Goal: Task Accomplishment & Management: Use online tool/utility

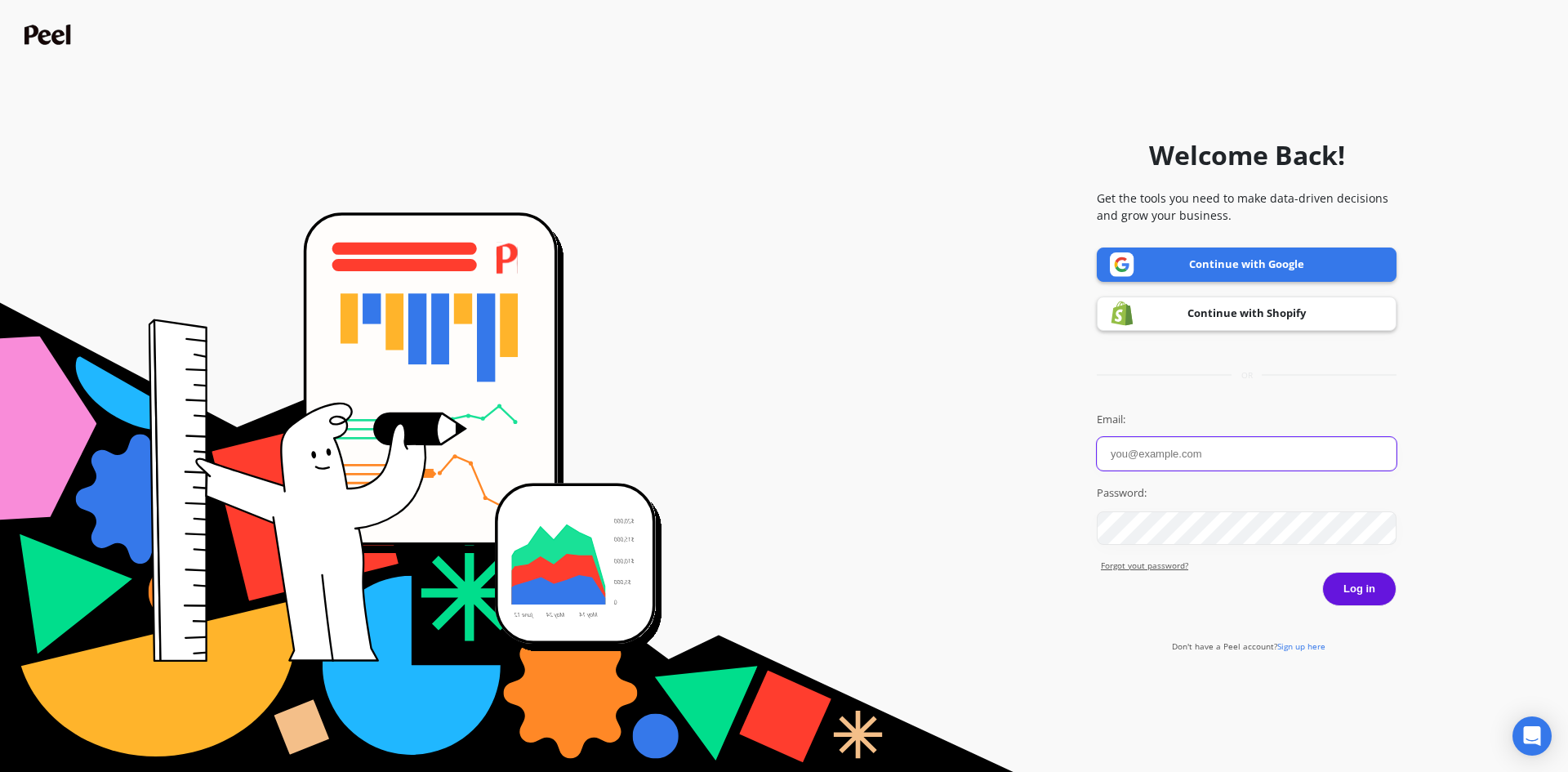
drag, startPoint x: 1142, startPoint y: 462, endPoint x: 1161, endPoint y: 462, distance: 19.0
click at [1142, 462] on input "Email:" at bounding box center [1247, 454] width 300 height 33
paste input "[EMAIL_ADDRESS][DOMAIN_NAME]"
type input "[EMAIL_ADDRESS][DOMAIN_NAME]"
click at [1360, 587] on button "Log in" at bounding box center [1359, 588] width 74 height 34
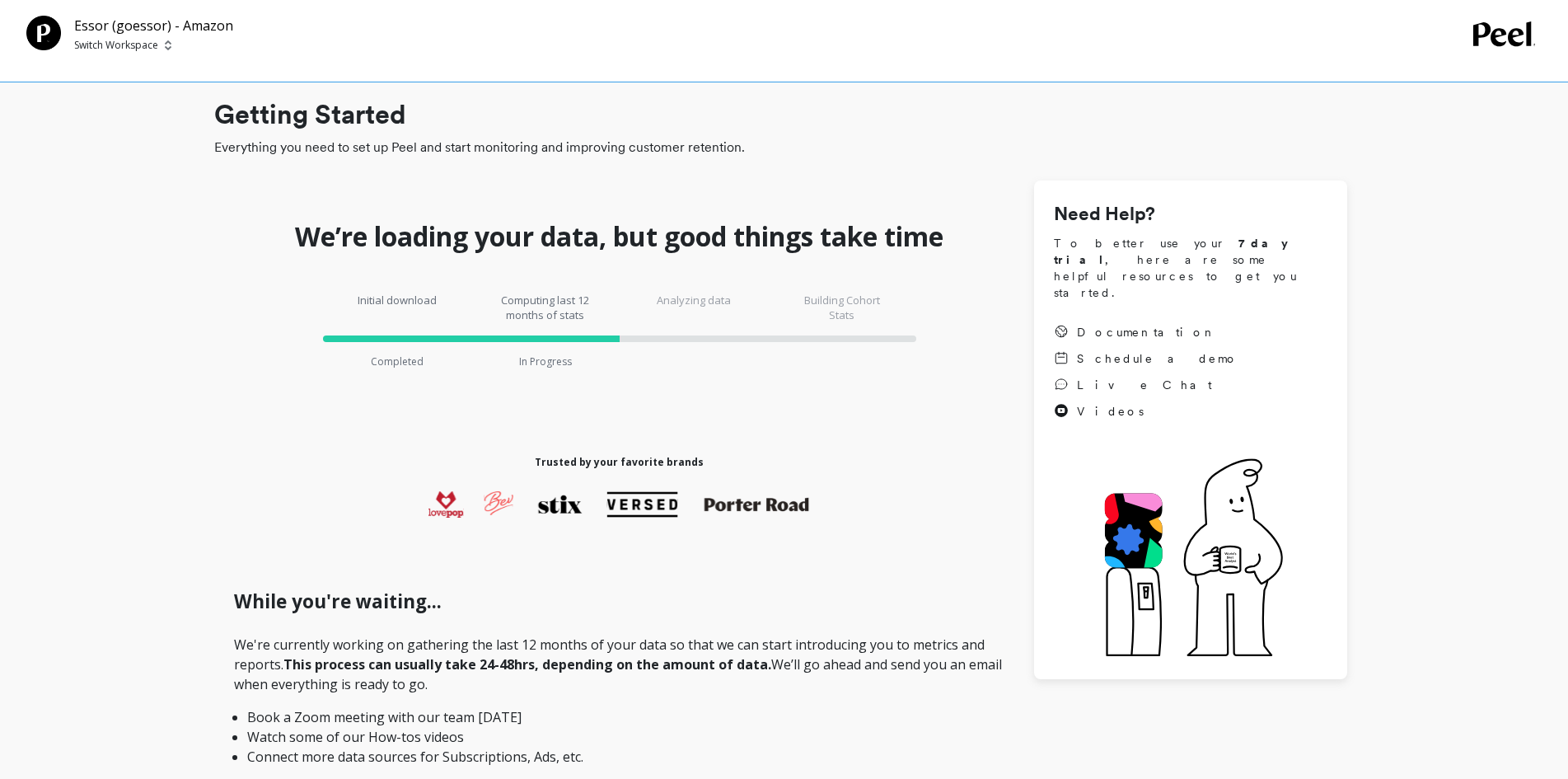
click at [853, 31] on icon at bounding box center [1505, 33] width 64 height 25
click at [106, 44] on p "Switch Workspace" at bounding box center [116, 44] width 84 height 13
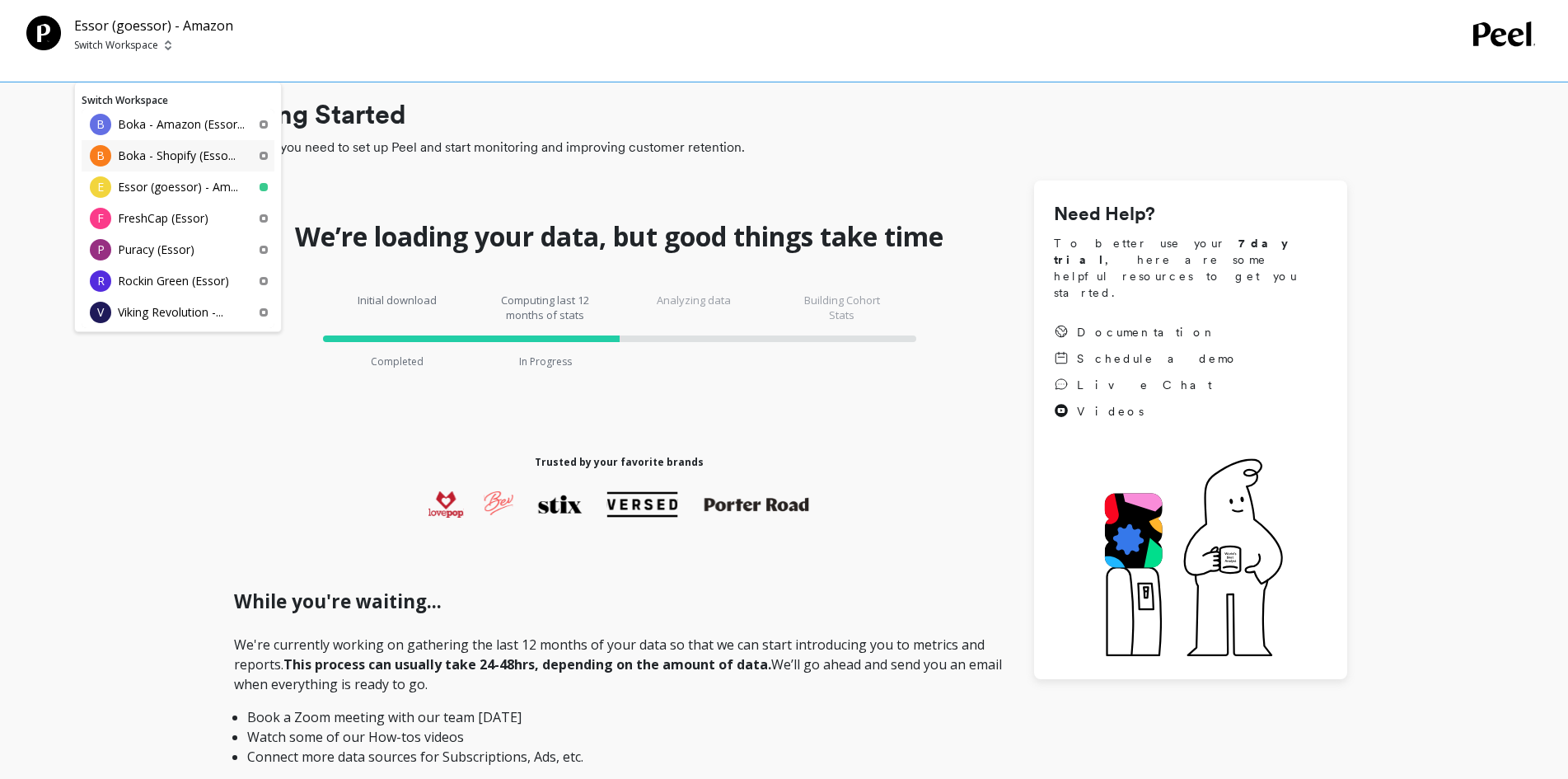
click at [120, 155] on p "Boka - Shopify (Esso..." at bounding box center [177, 155] width 118 height 17
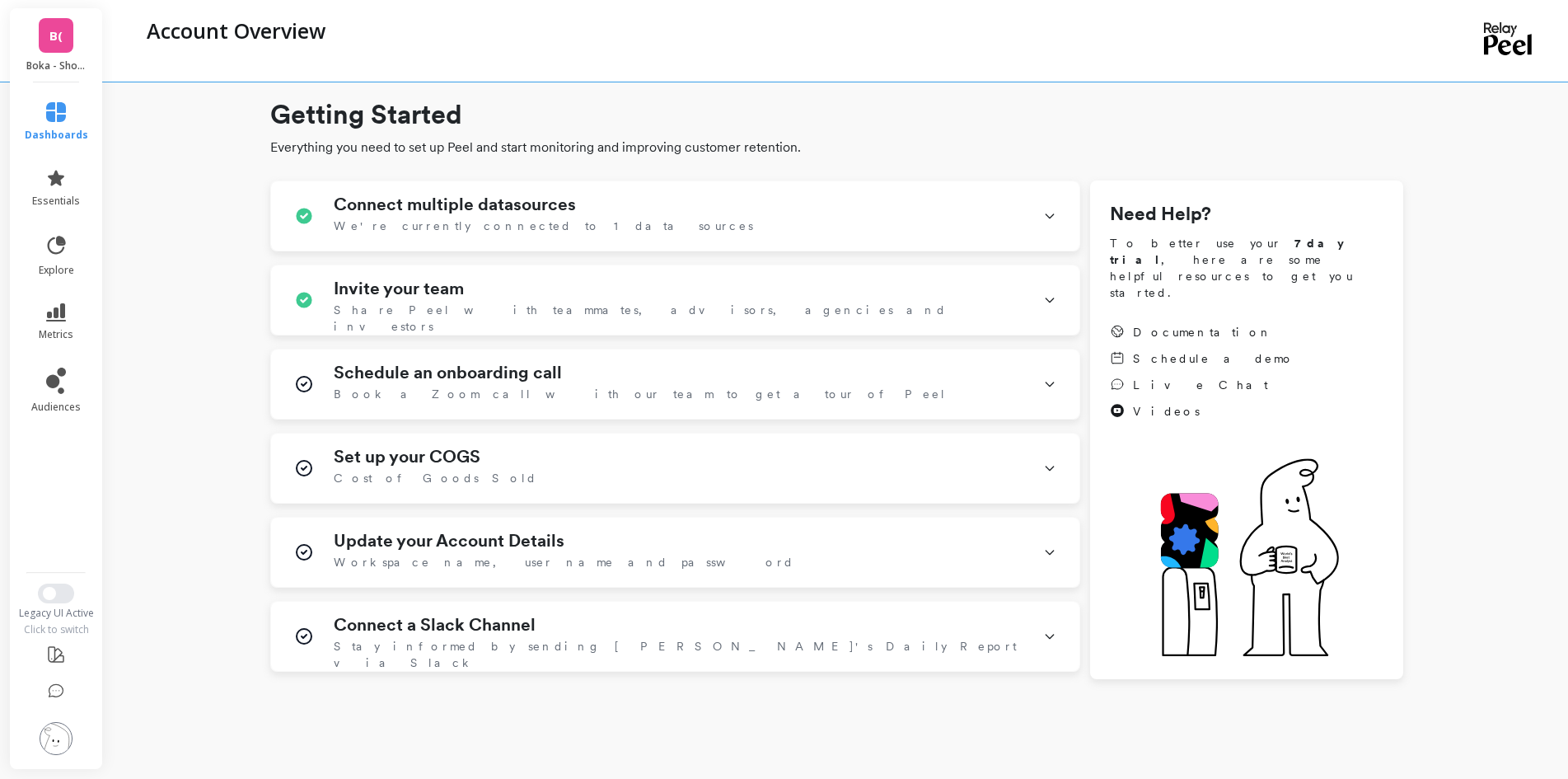
click at [65, 677] on li at bounding box center [56, 693] width 96 height 35
click at [60, 693] on icon at bounding box center [56, 691] width 17 height 17
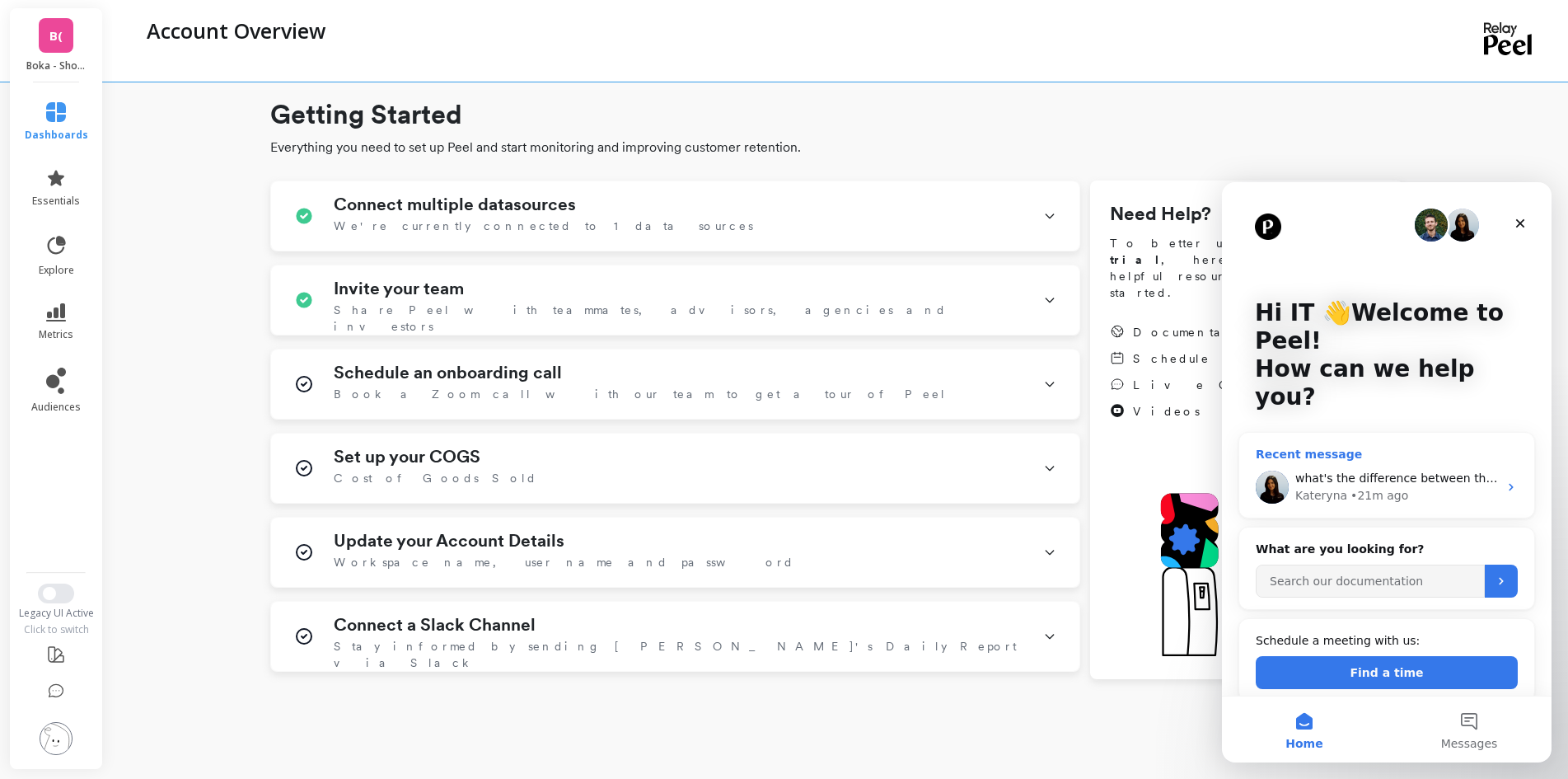
click at [1401, 487] on div "Kateryna • 21m ago" at bounding box center [1397, 496] width 202 height 18
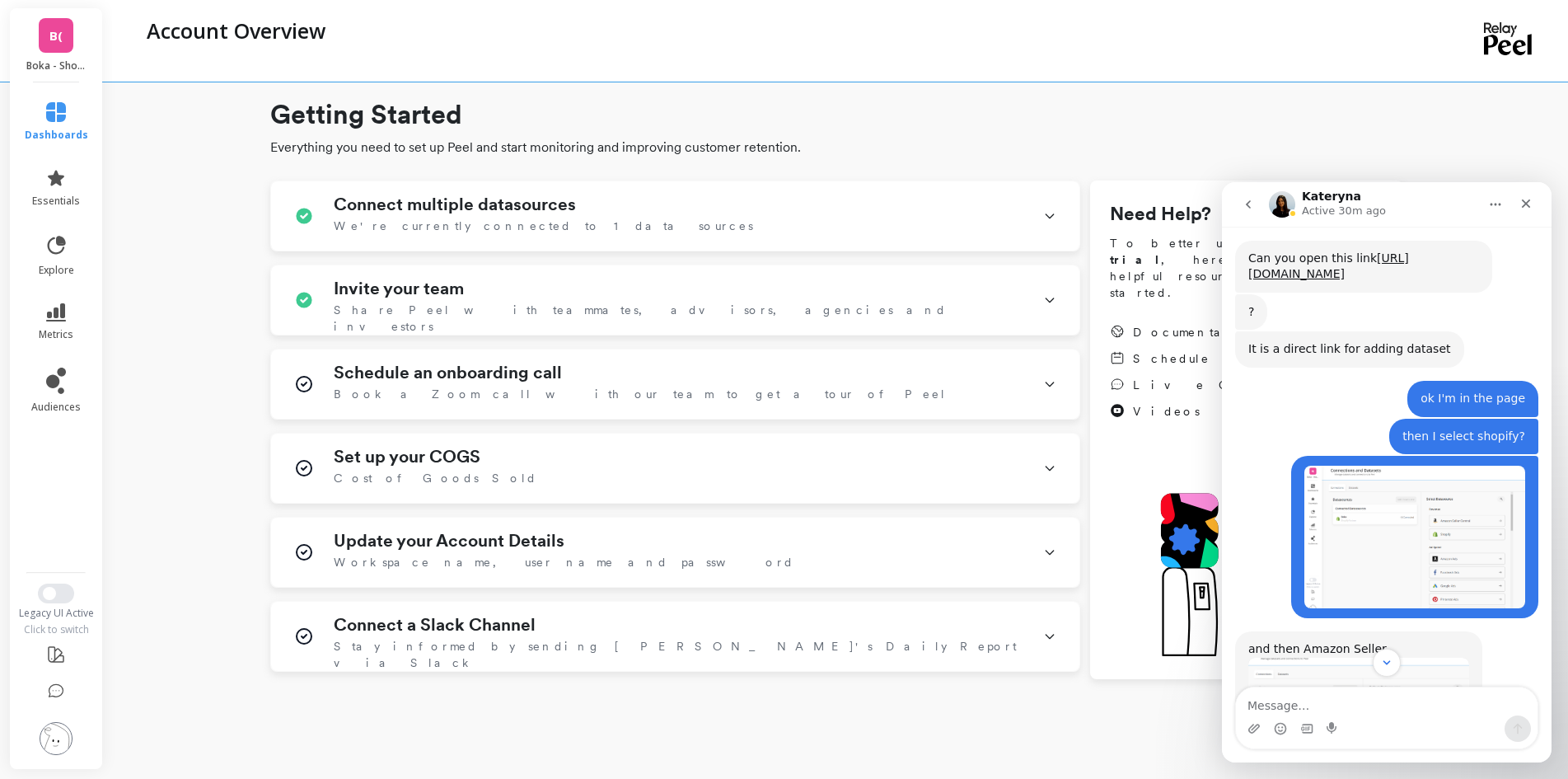
scroll to position [1538, 0]
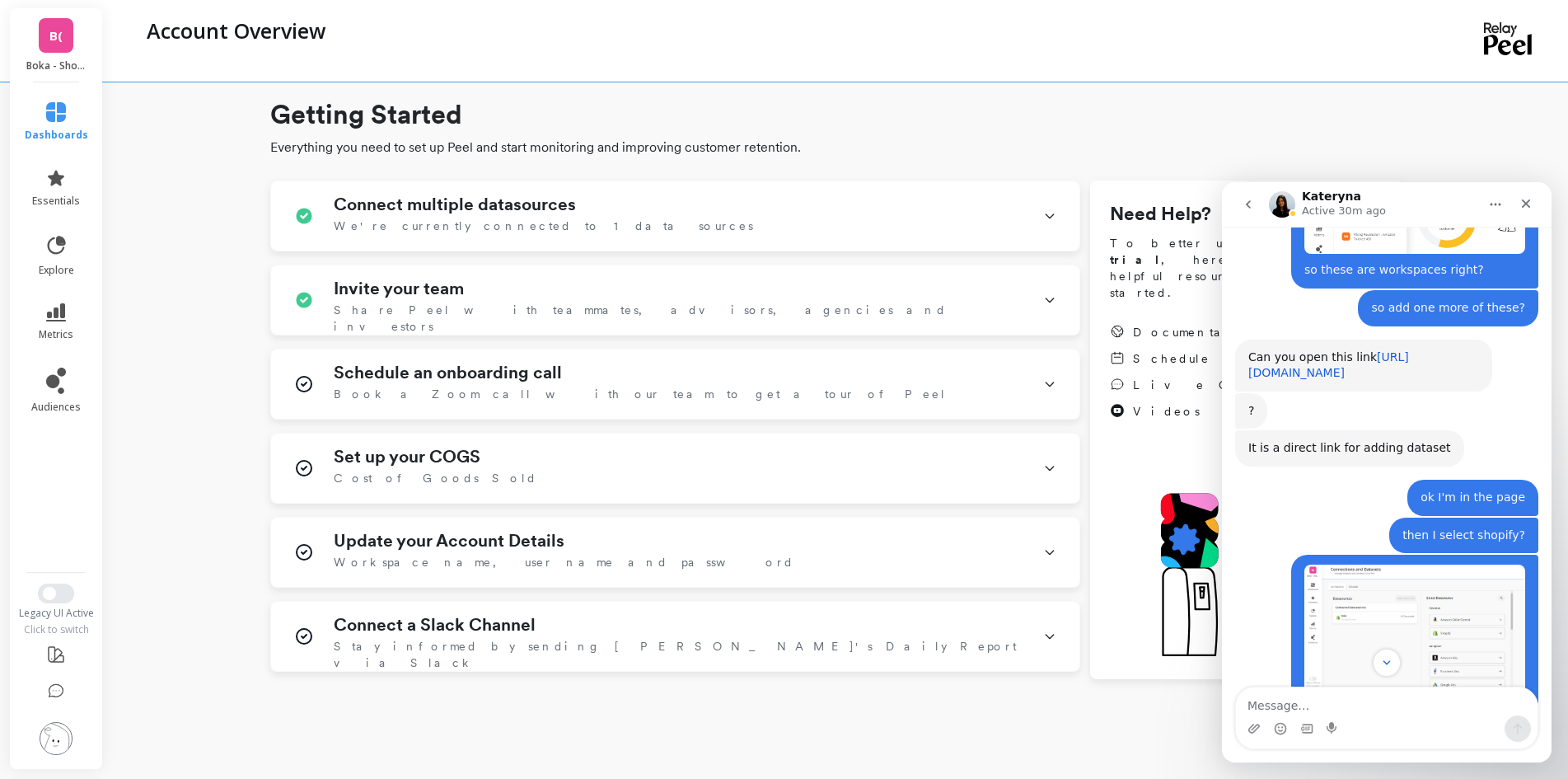
click at [1326, 350] on link "[URL][DOMAIN_NAME]" at bounding box center [1329, 364] width 161 height 29
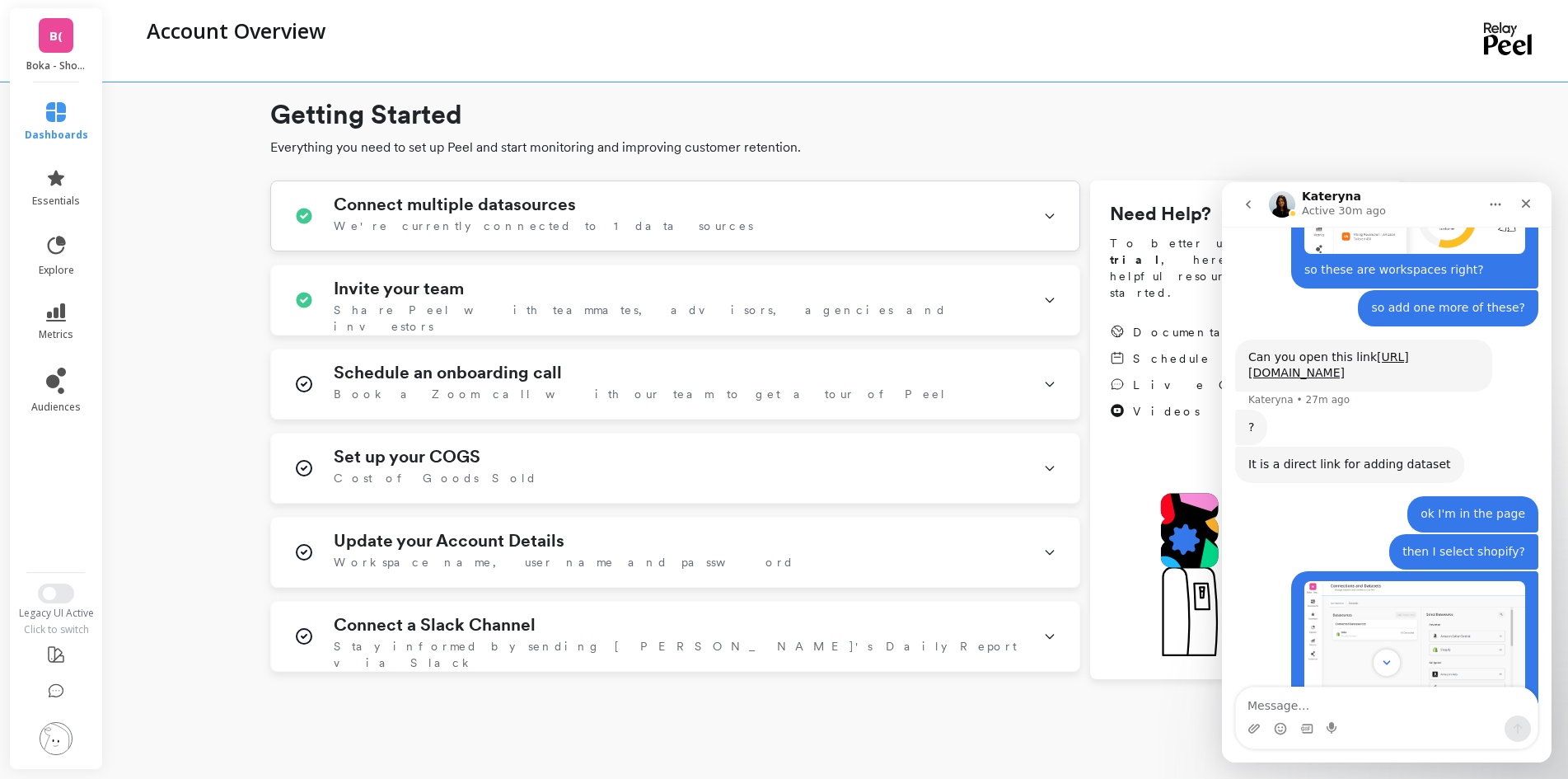
click at [1045, 216] on icon at bounding box center [1049, 216] width 13 height 43
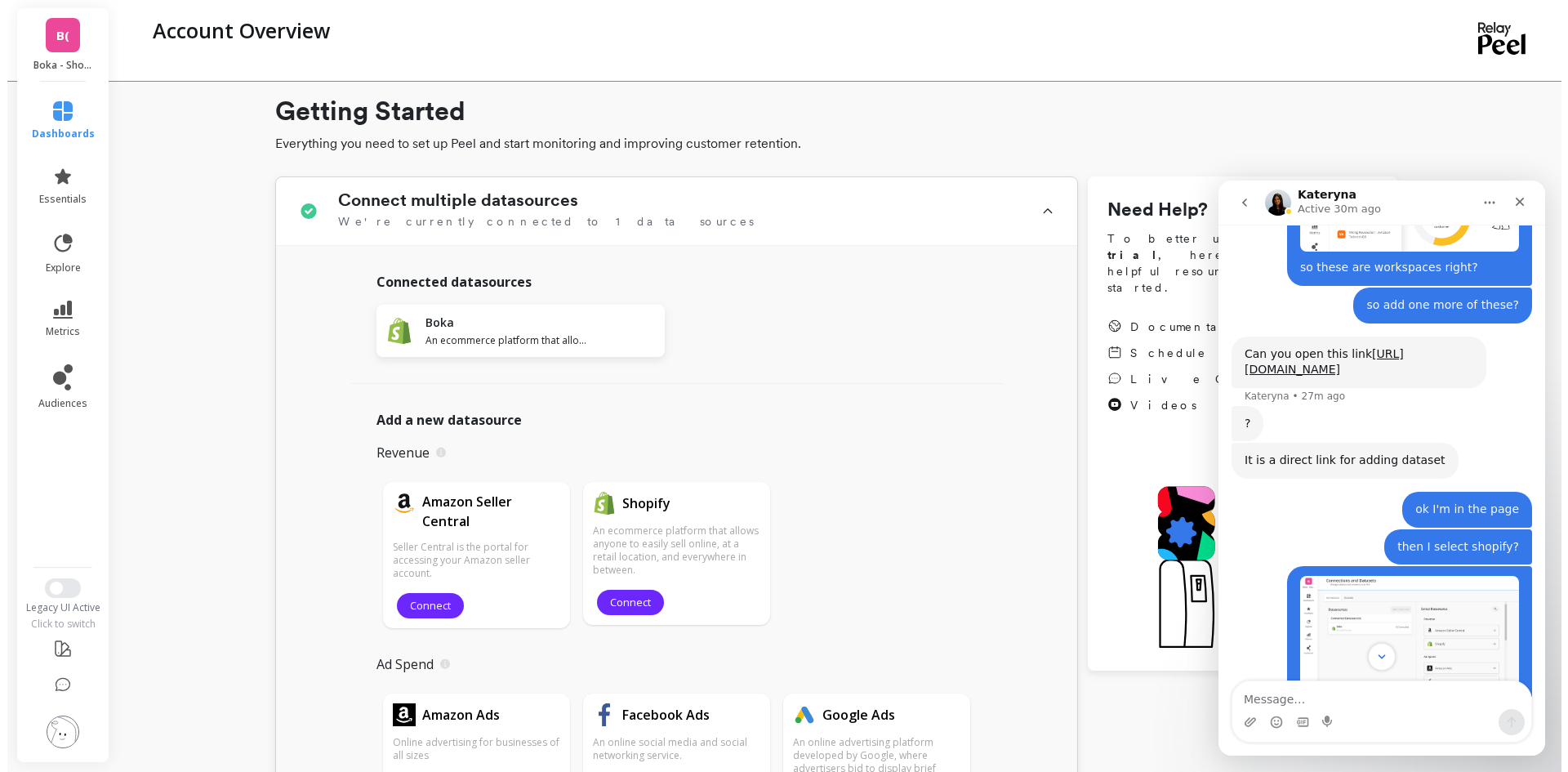
scroll to position [0, 0]
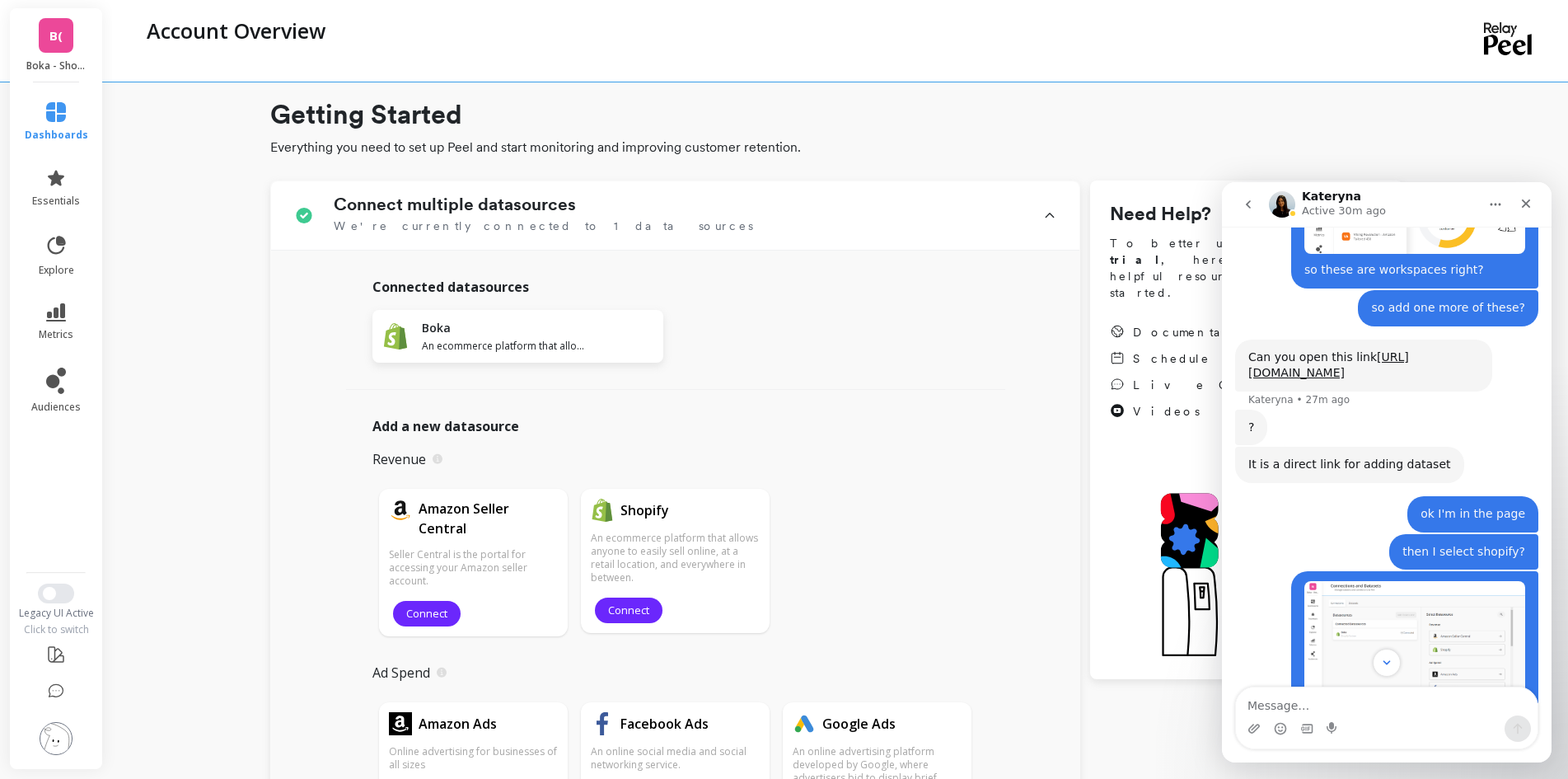
click at [57, 744] on img at bounding box center [56, 739] width 33 height 33
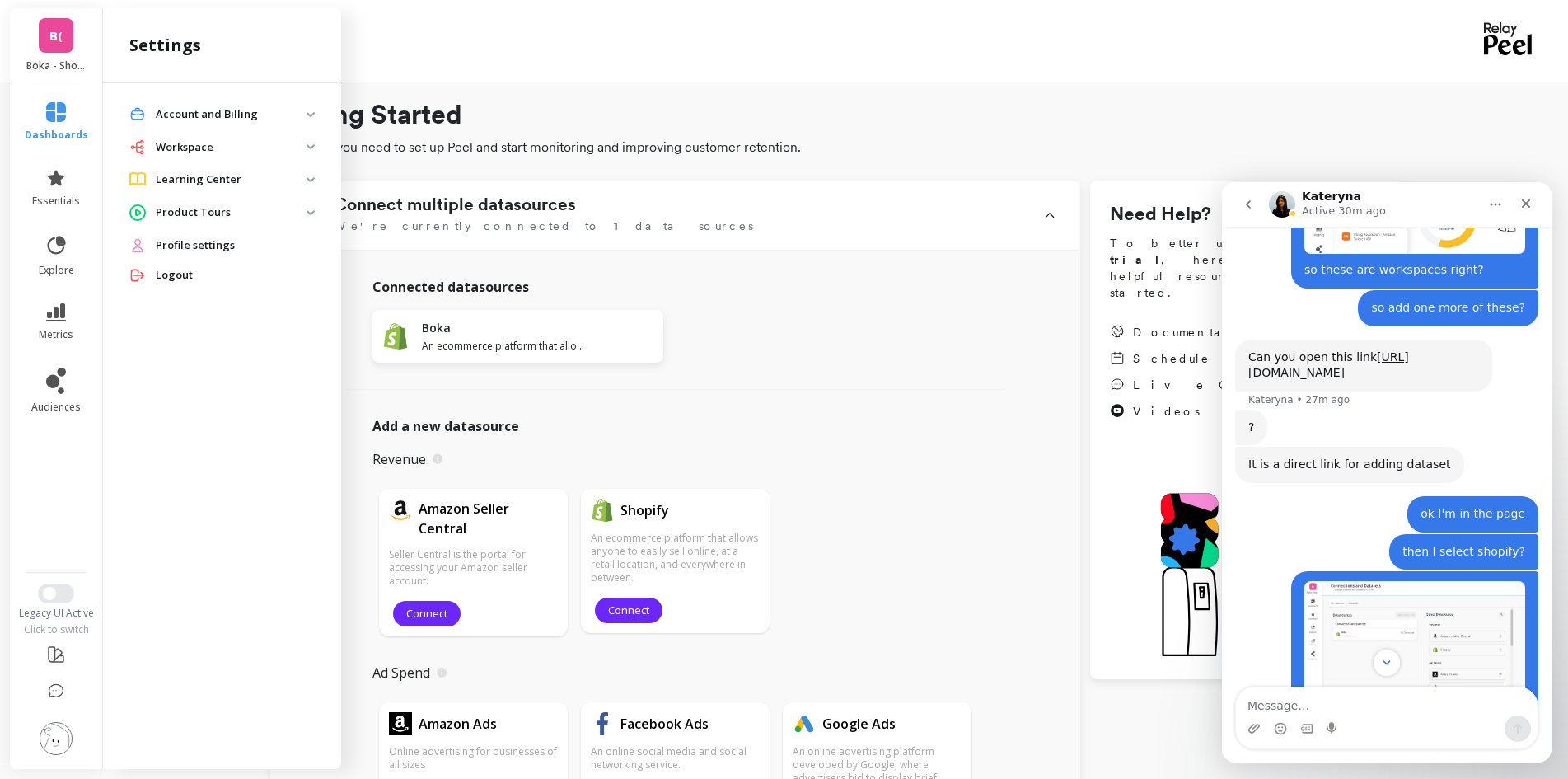
click at [309, 141] on span "Workspace" at bounding box center [222, 147] width 212 height 29
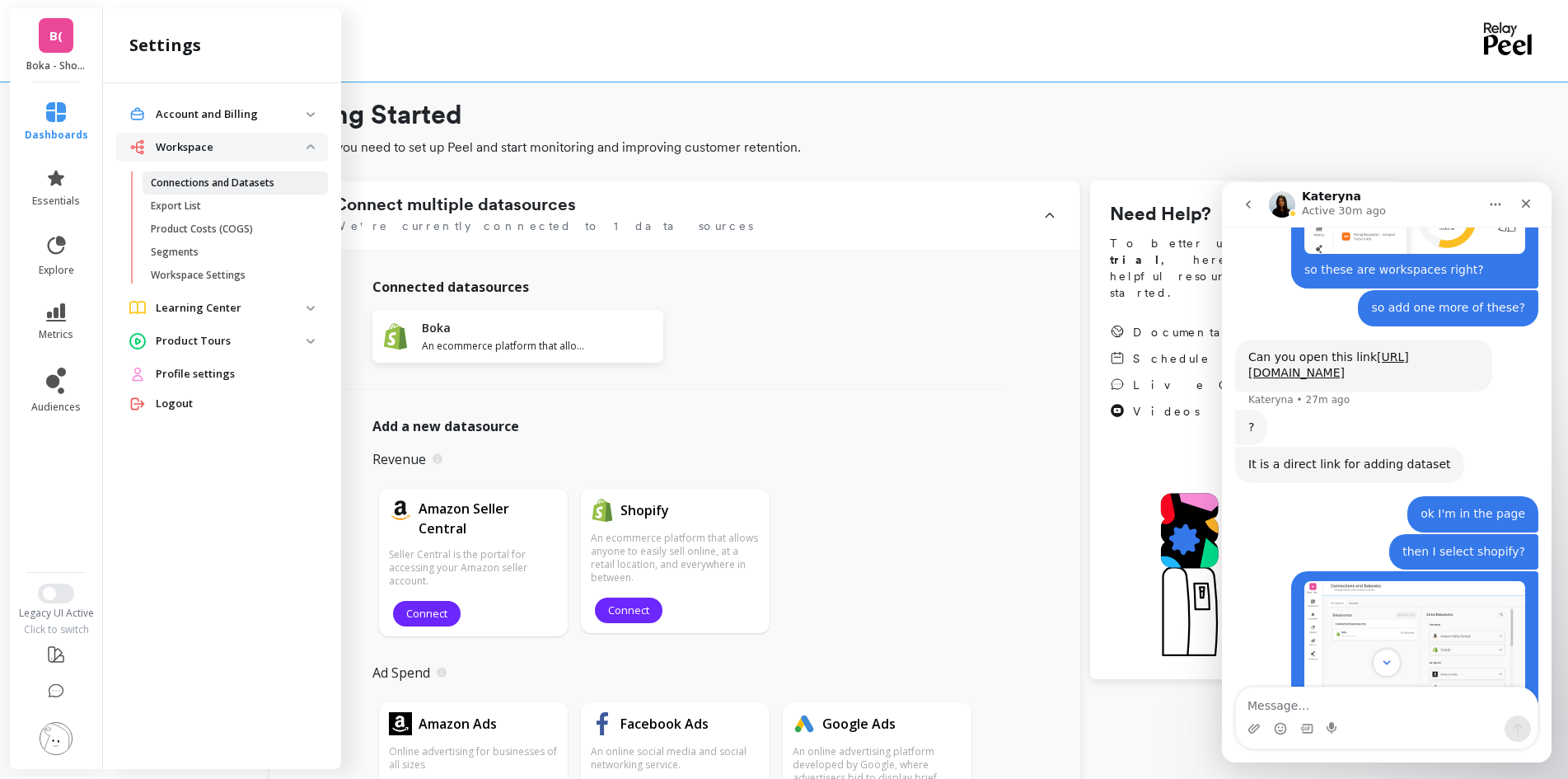
click at [223, 188] on p "Connections and Datasets" at bounding box center [213, 183] width 124 height 13
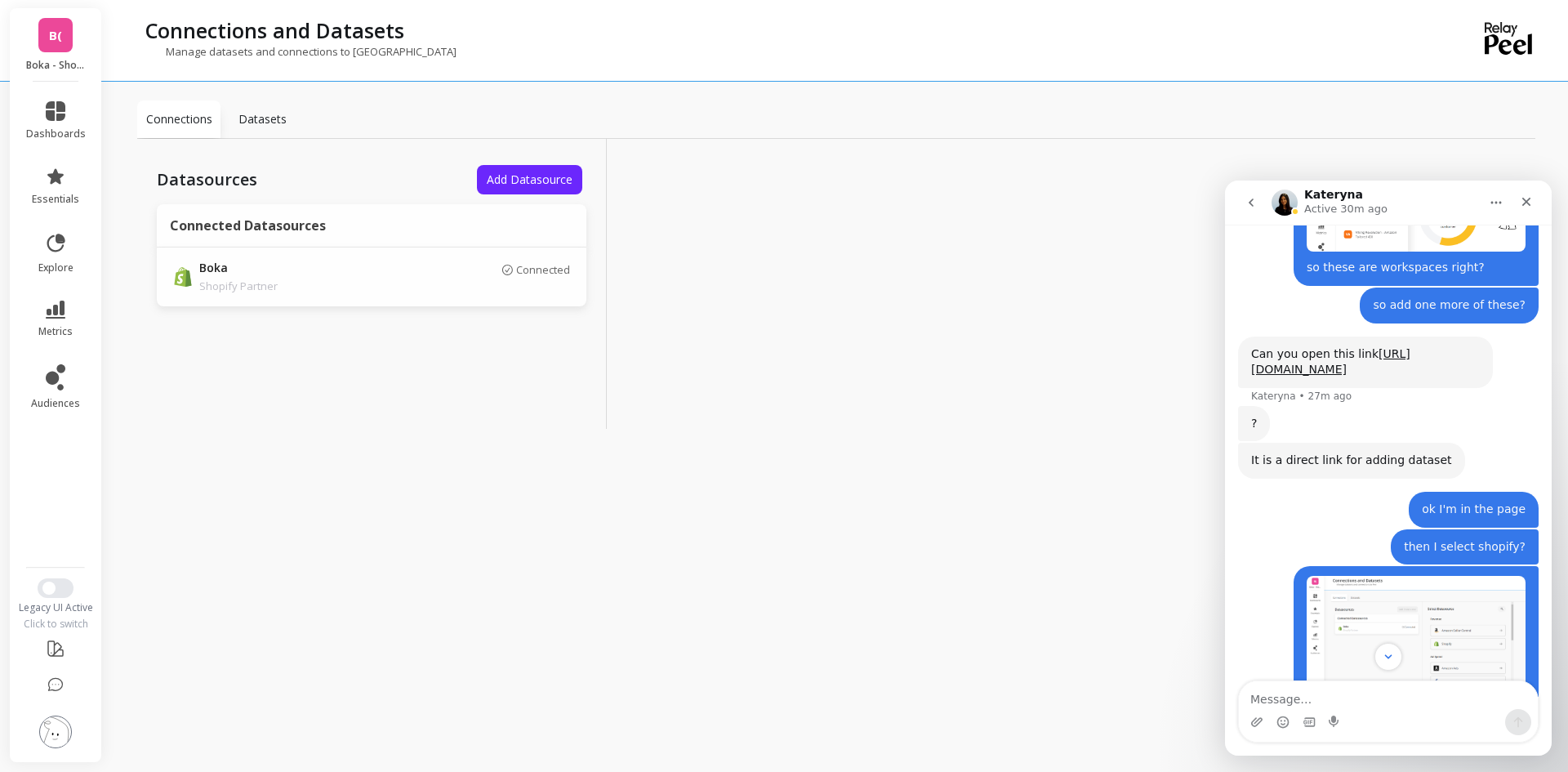
drag, startPoint x: 367, startPoint y: 403, endPoint x: 357, endPoint y: 386, distance: 19.7
click at [367, 403] on div "Datasources Add Datasource Connected Datasources Boka Shopify Partner Connected" at bounding box center [372, 284] width 469 height 290
click at [261, 128] on div "Datasets" at bounding box center [262, 119] width 84 height 38
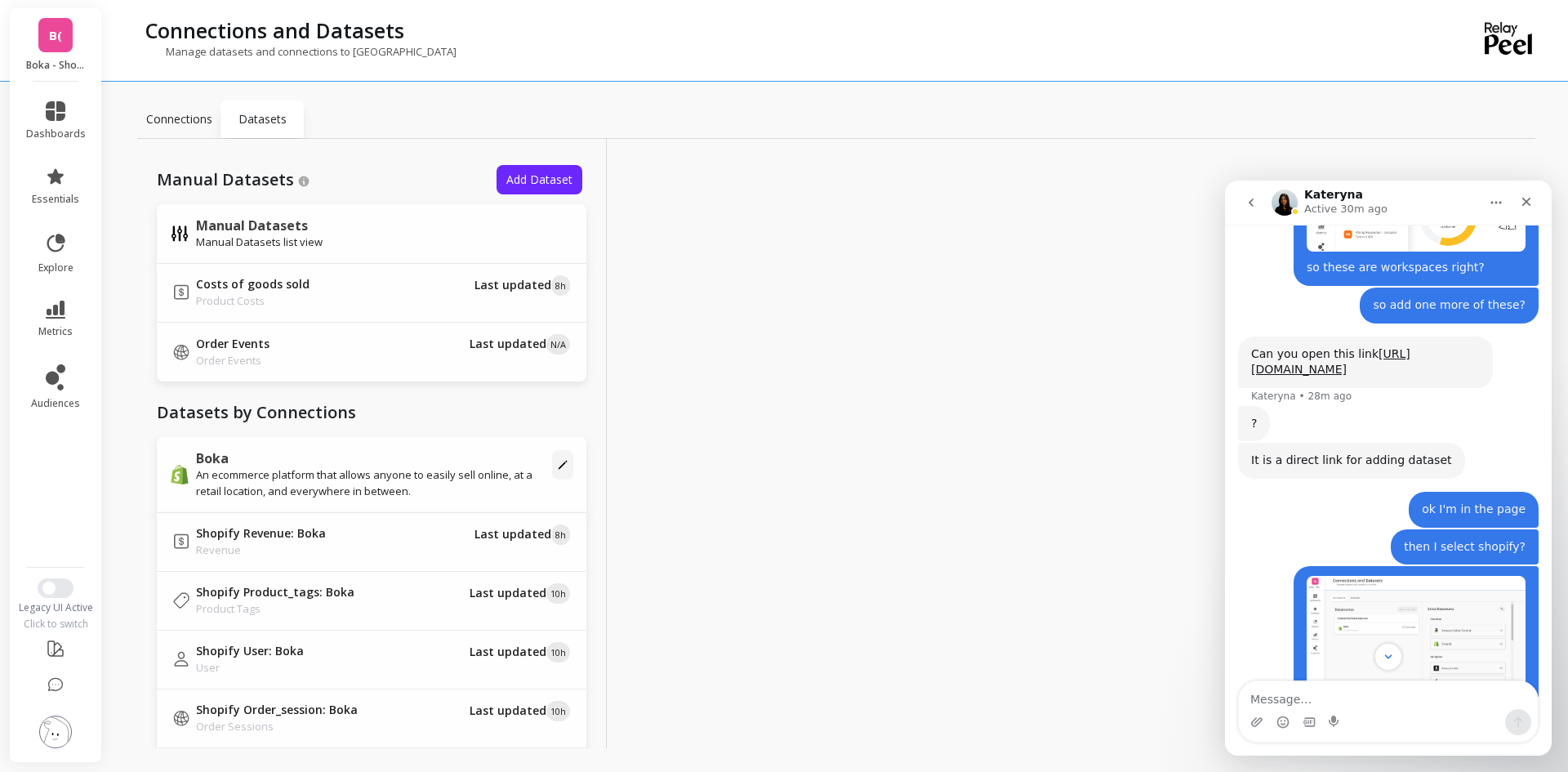
click at [178, 119] on p "Connections" at bounding box center [179, 119] width 66 height 17
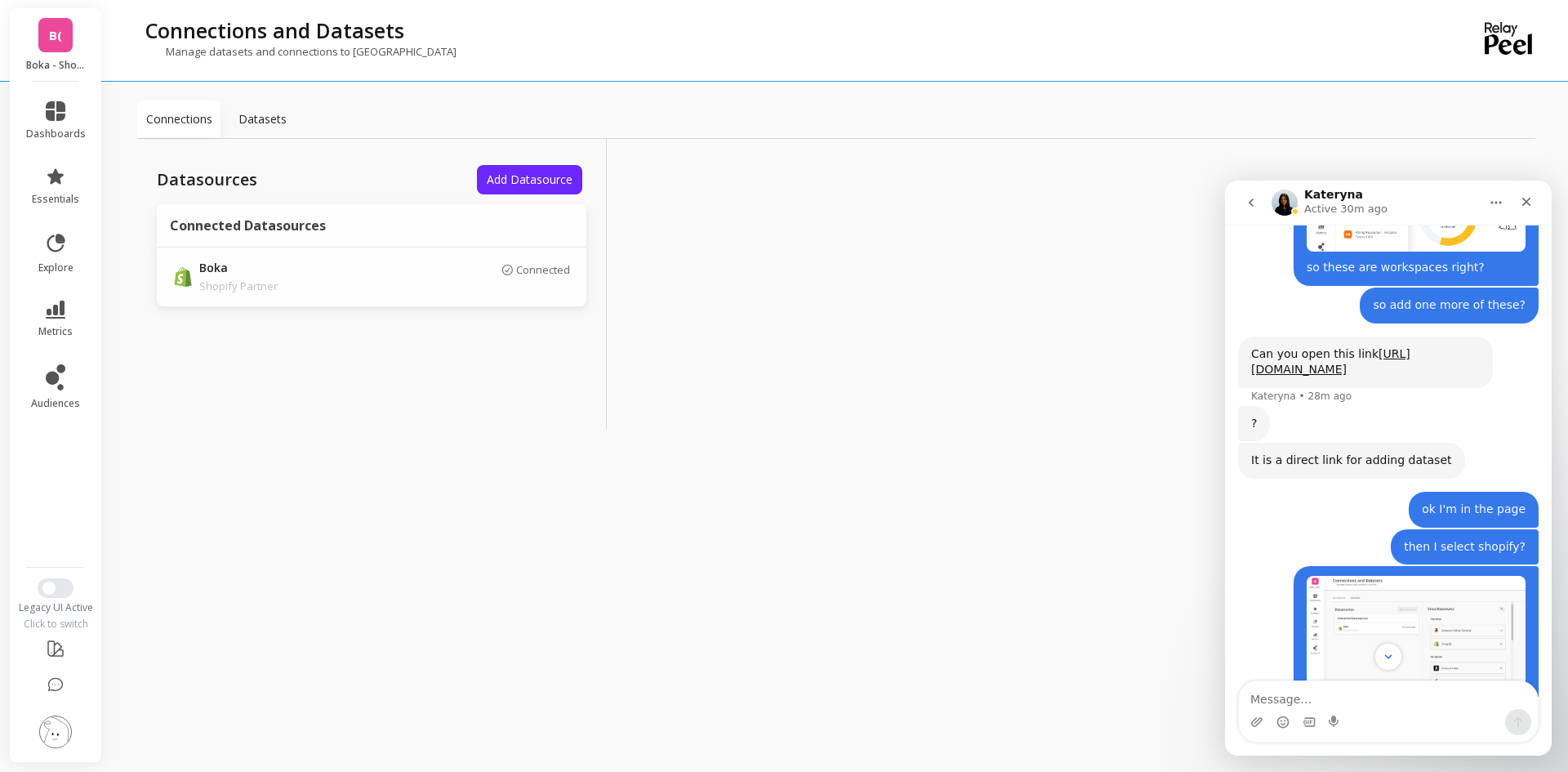
click at [54, 727] on img at bounding box center [55, 732] width 33 height 33
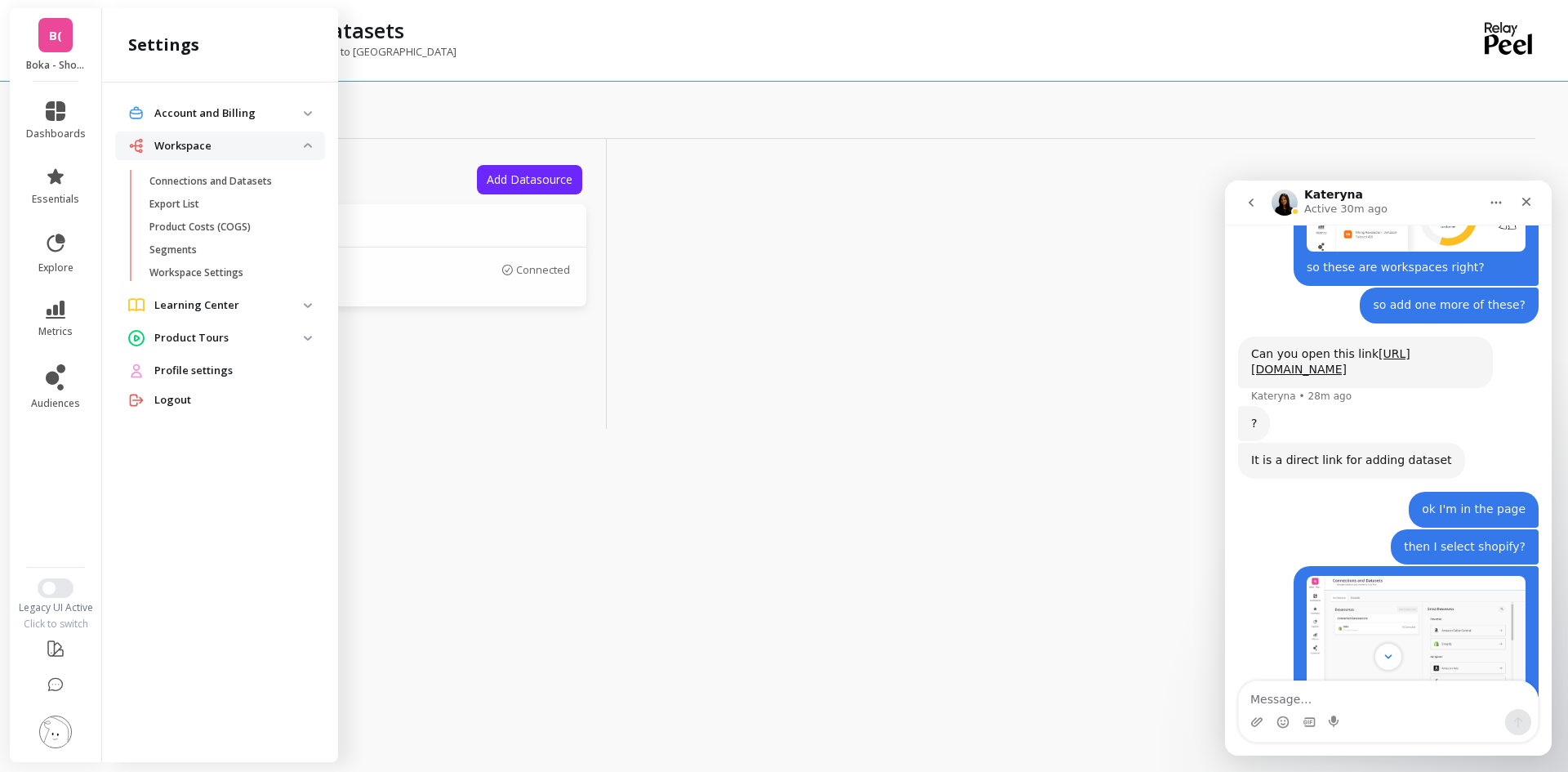
click at [305, 119] on Billing "Account and Billing" at bounding box center [220, 113] width 210 height 29
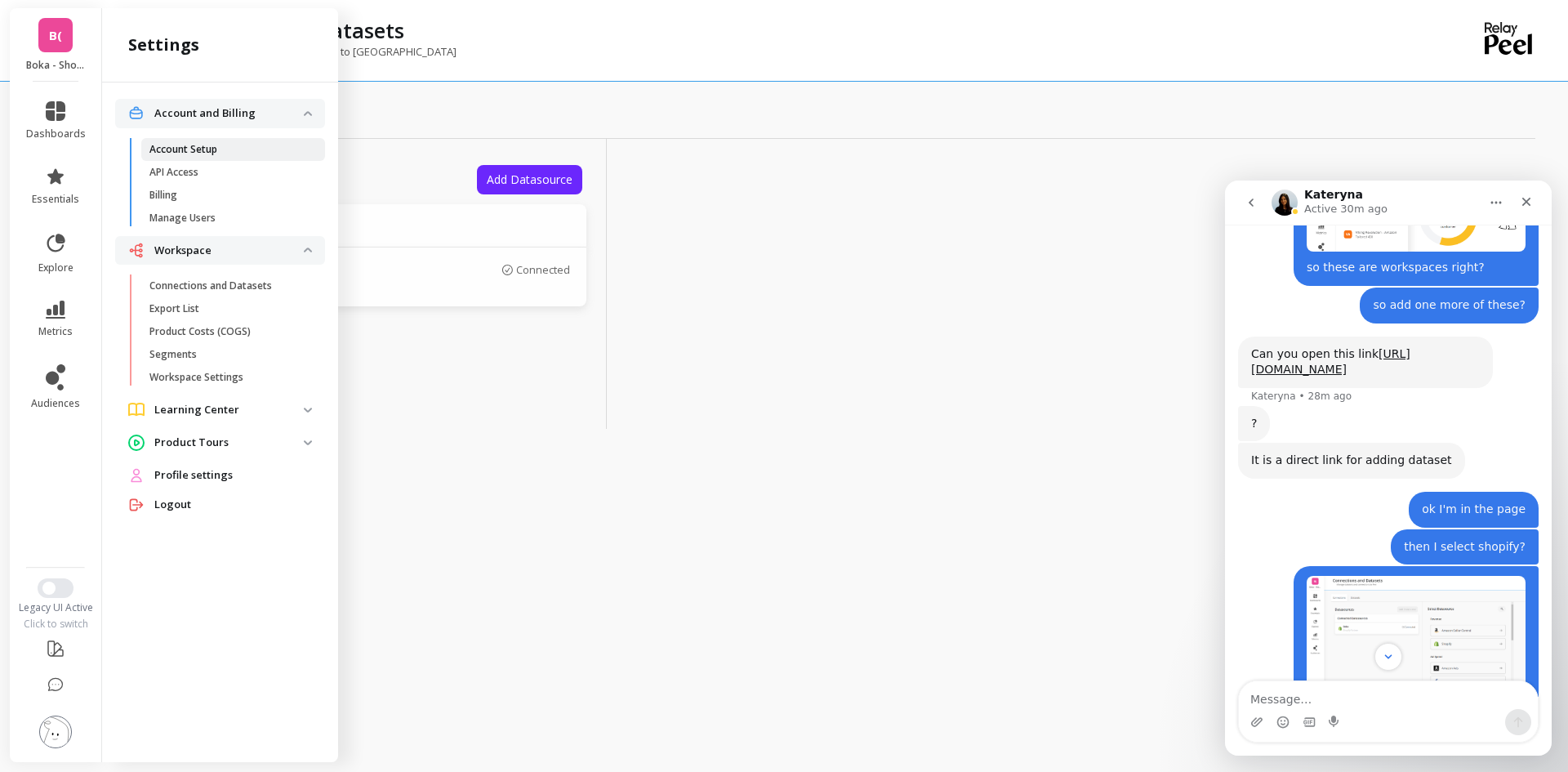
click at [220, 156] on link "Account Setup" at bounding box center [233, 149] width 184 height 22
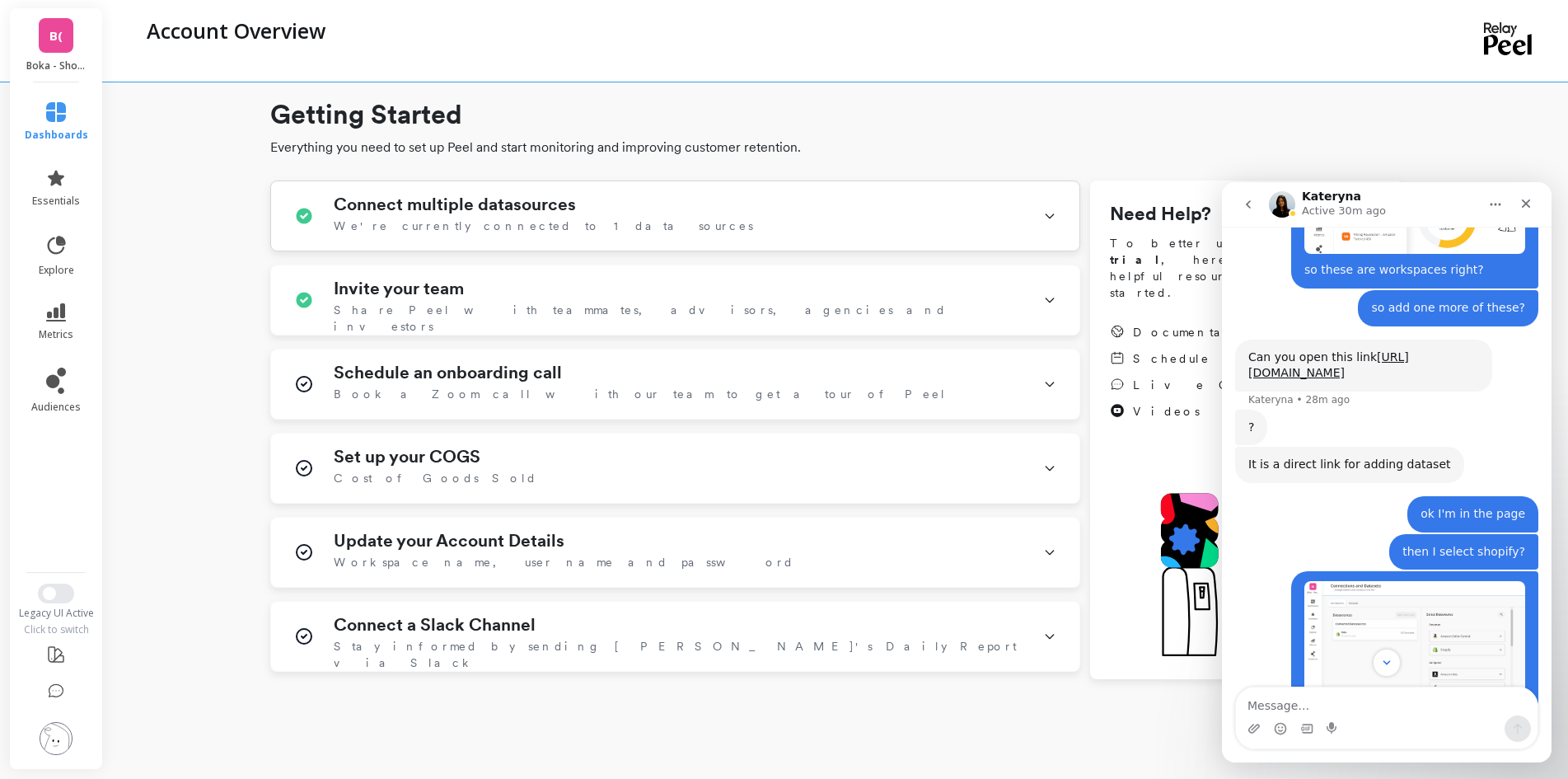
click at [1043, 217] on icon at bounding box center [1049, 216] width 13 height 43
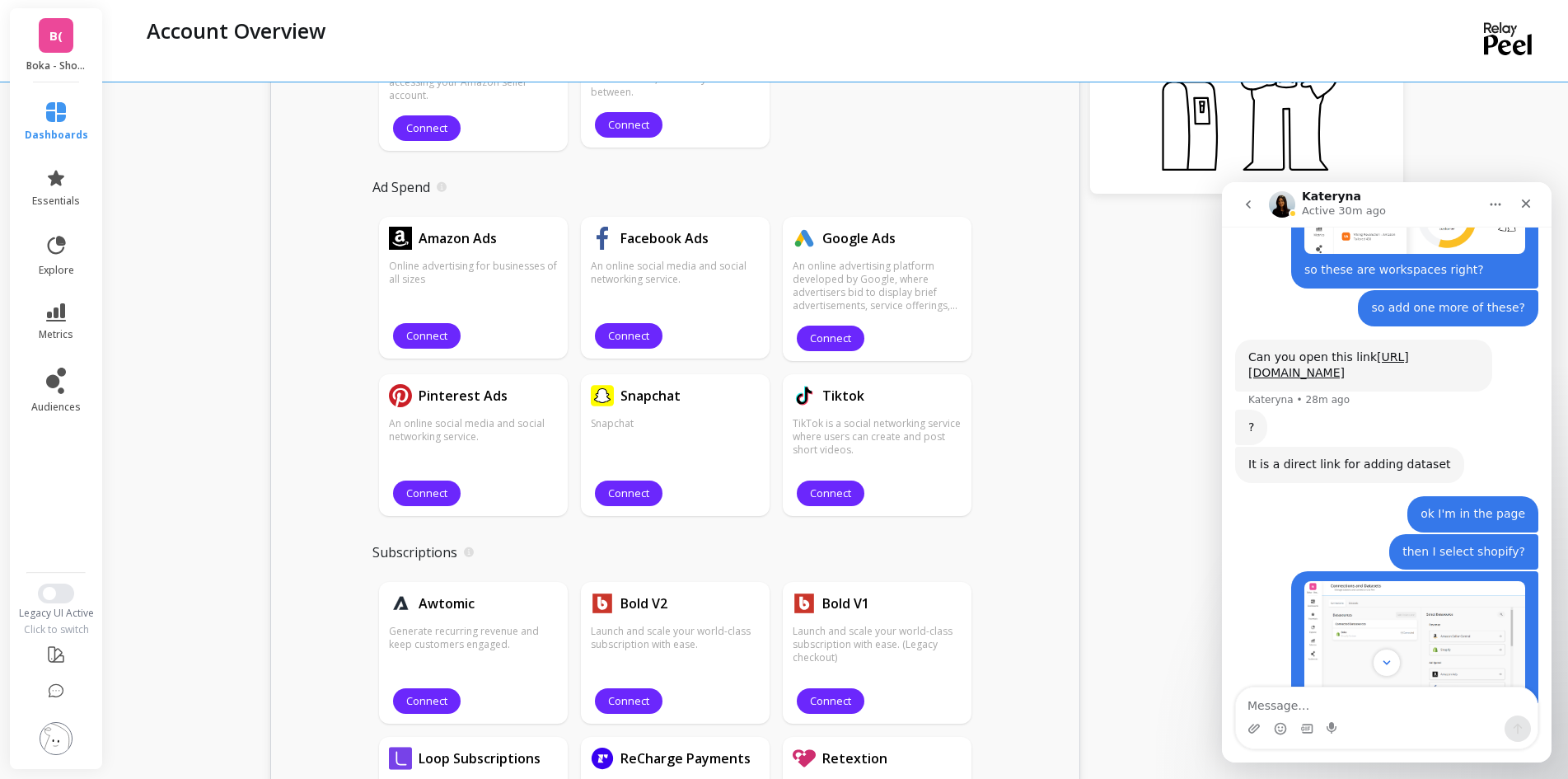
scroll to position [412, 0]
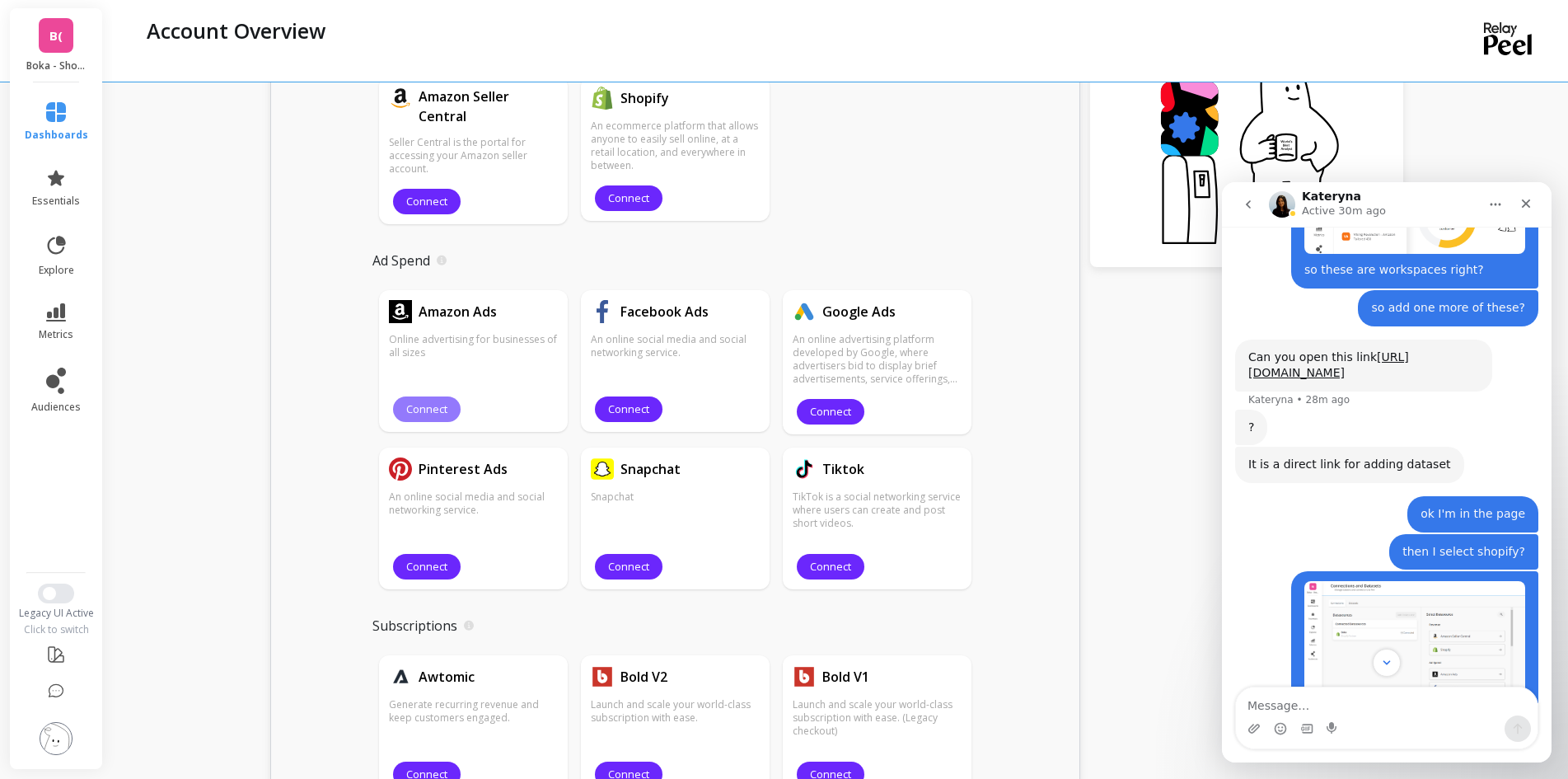
click at [433, 409] on span "Connect" at bounding box center [427, 409] width 41 height 16
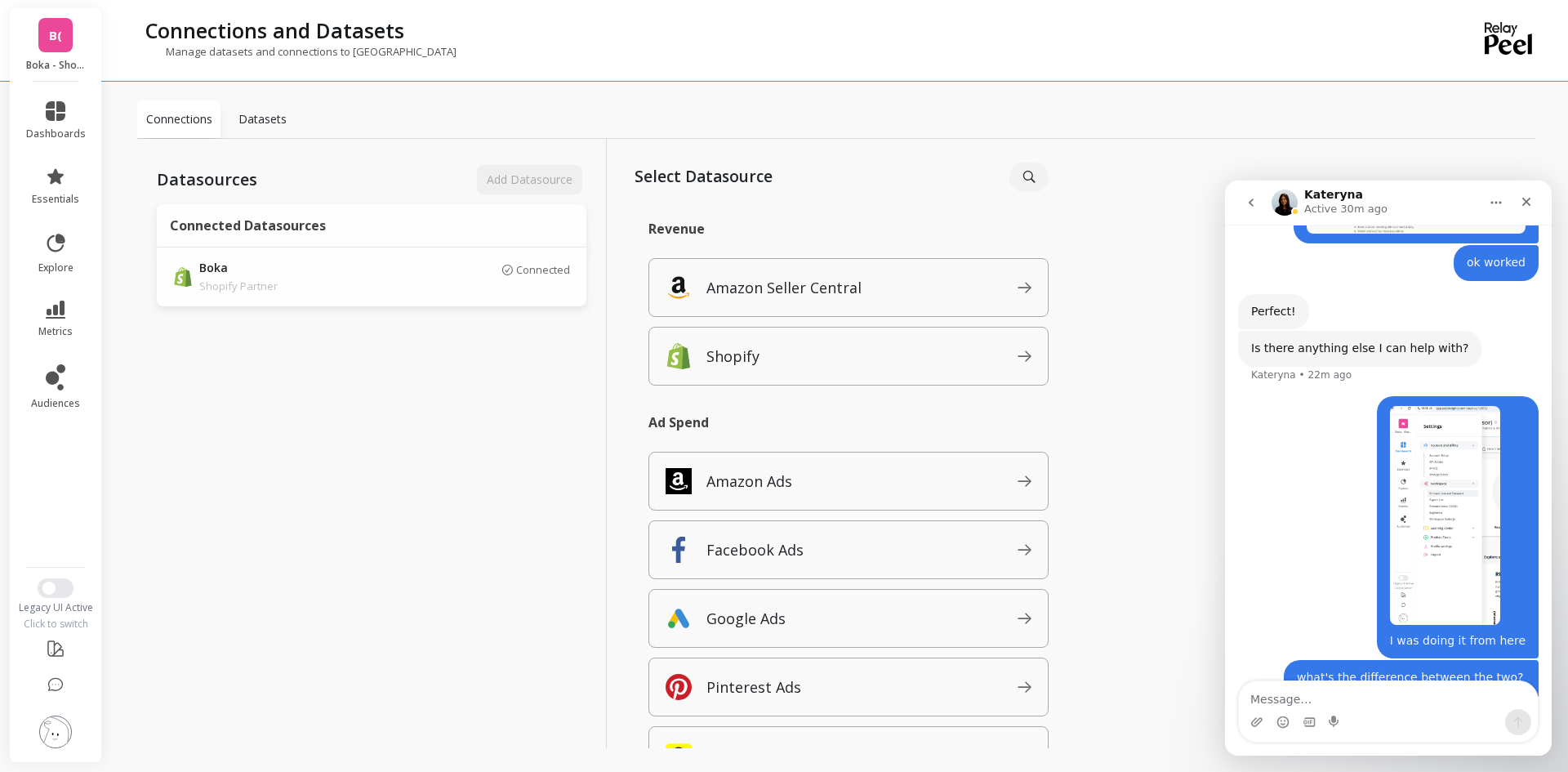
scroll to position [2423, 0]
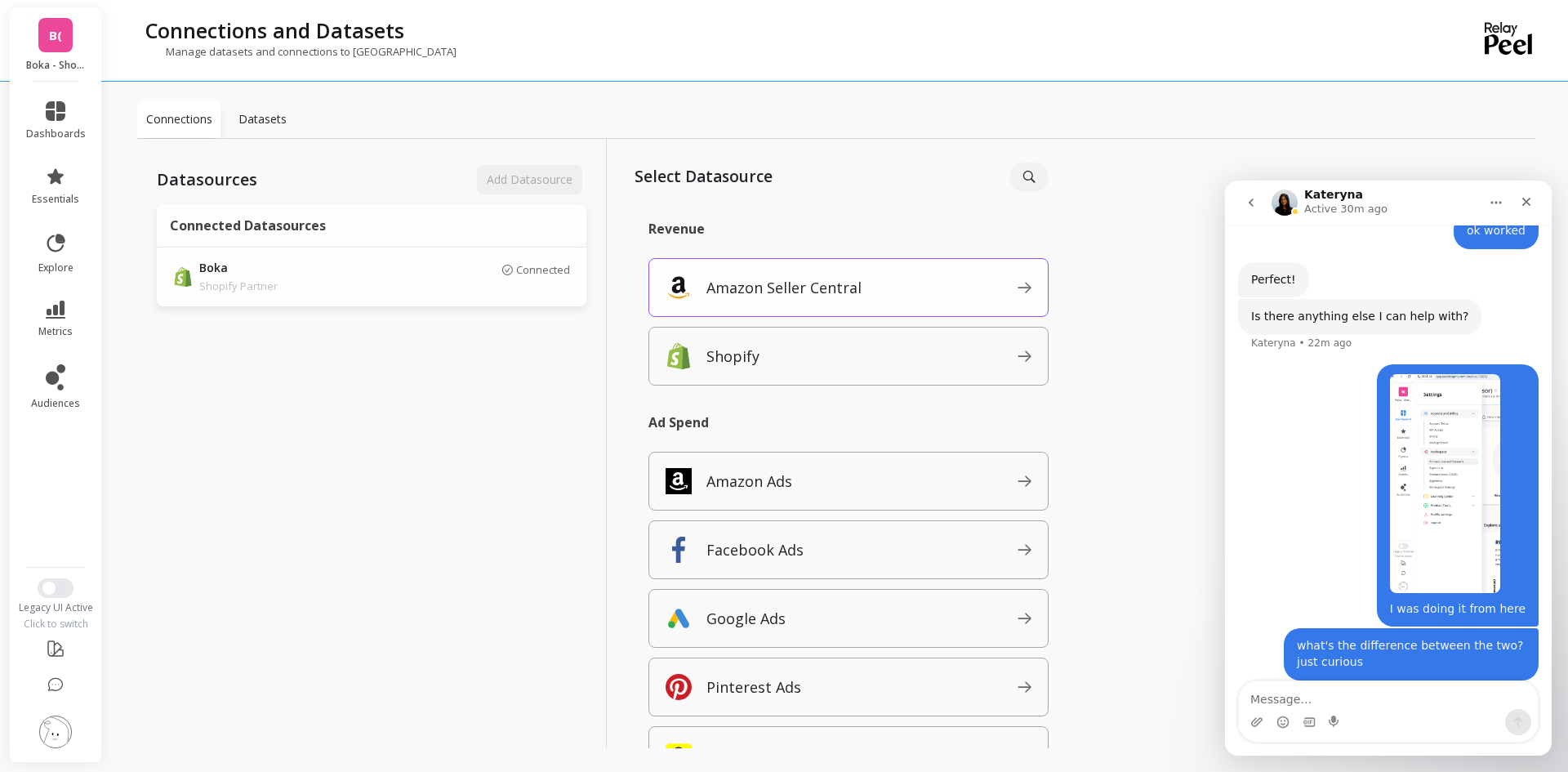
click at [1017, 291] on icon at bounding box center [1024, 287] width 14 height 12
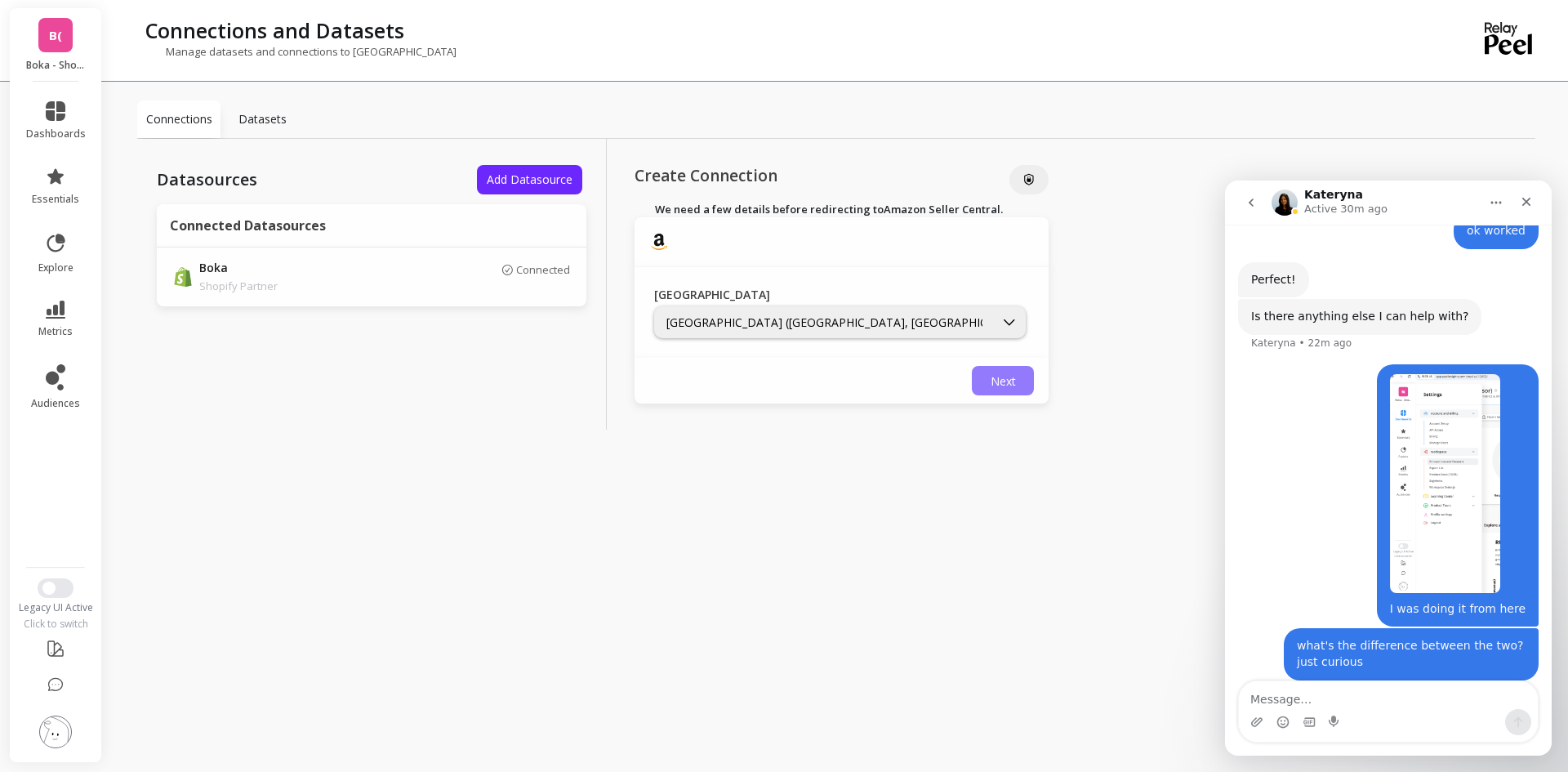
click at [1002, 379] on span "Next" at bounding box center [1003, 381] width 25 height 16
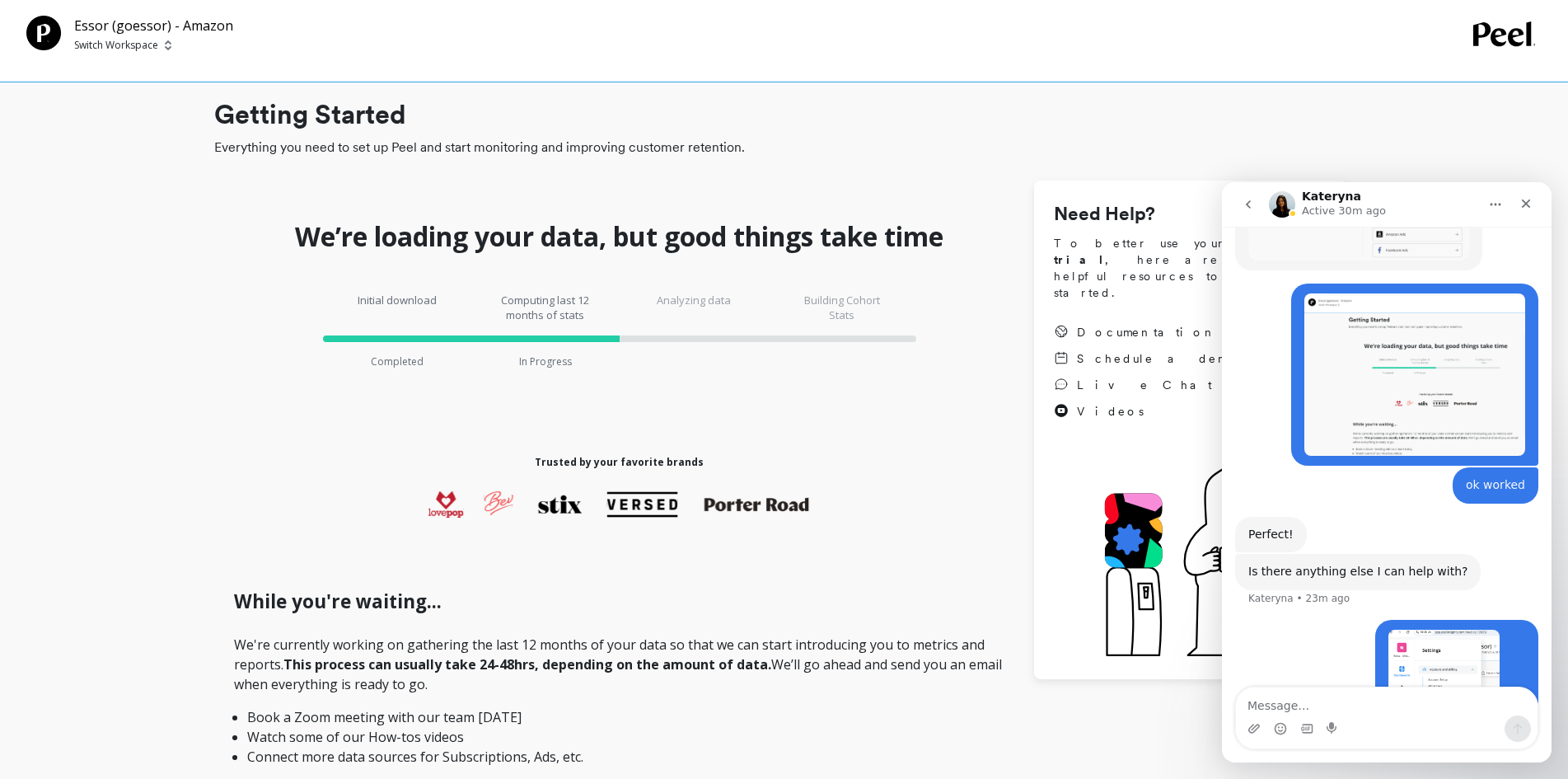
scroll to position [2445, 0]
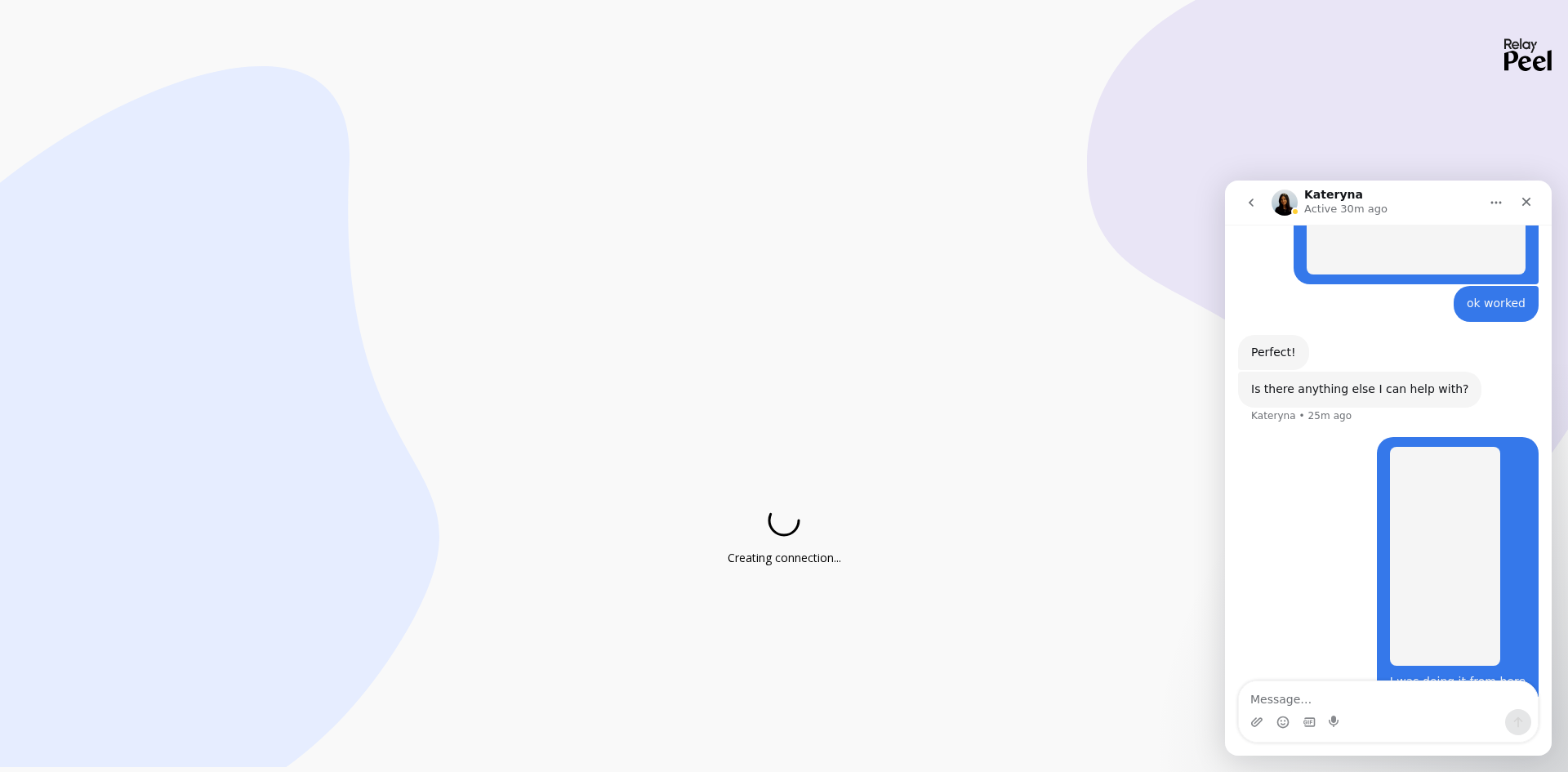
scroll to position [2423, 0]
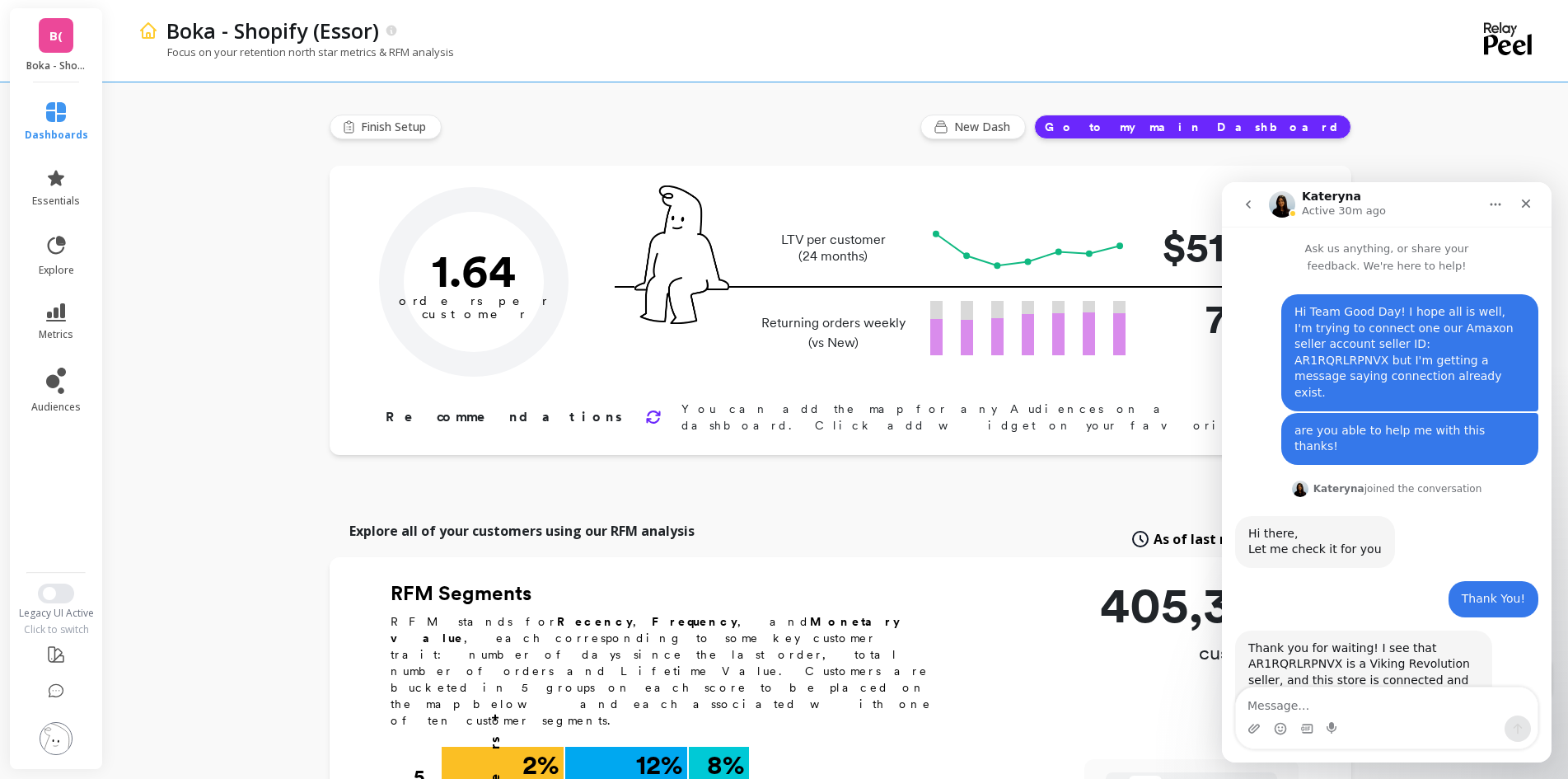
type input "Champions"
type input "34261"
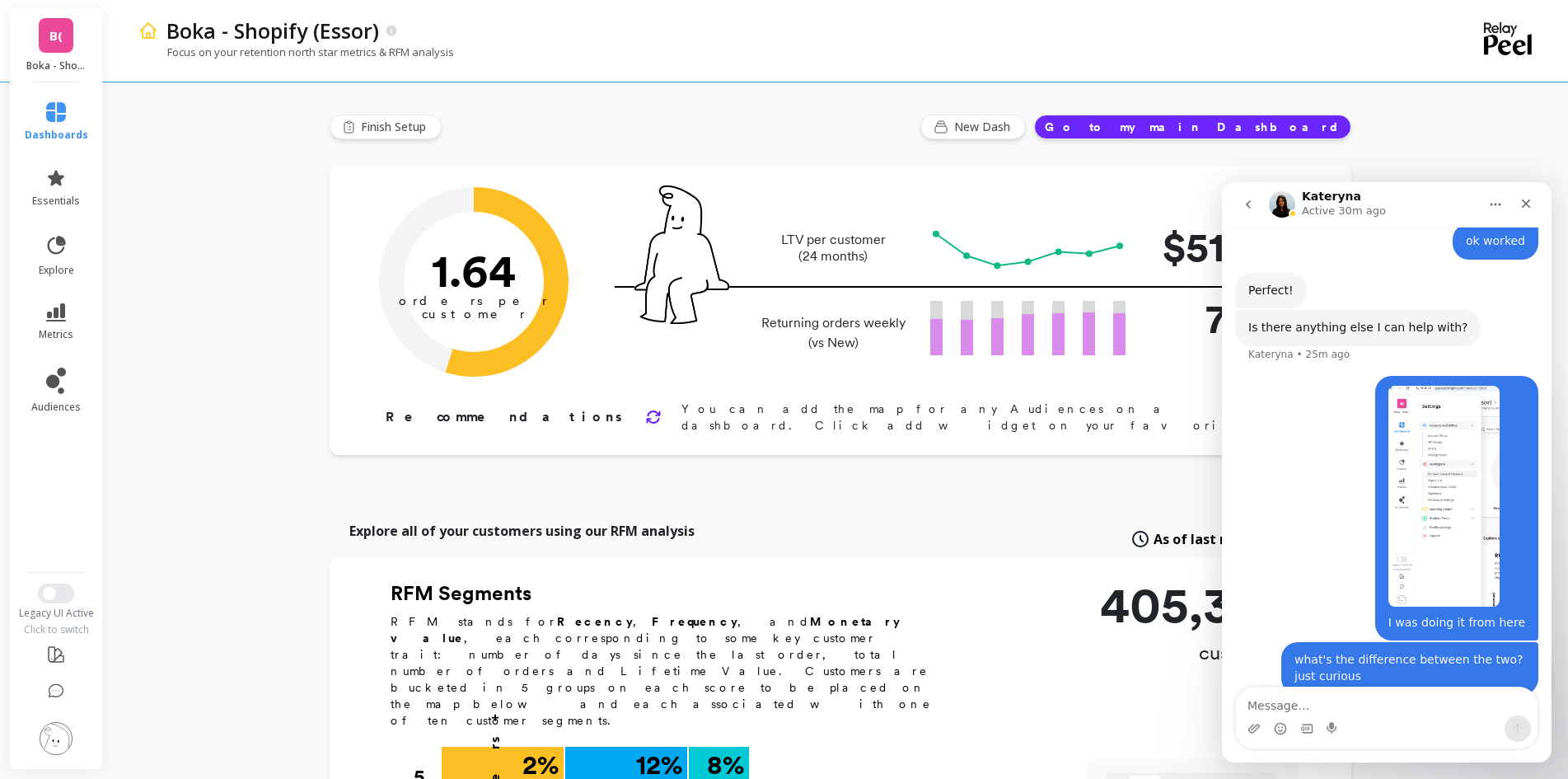
scroll to position [2445, 0]
